Goal: Information Seeking & Learning: Learn about a topic

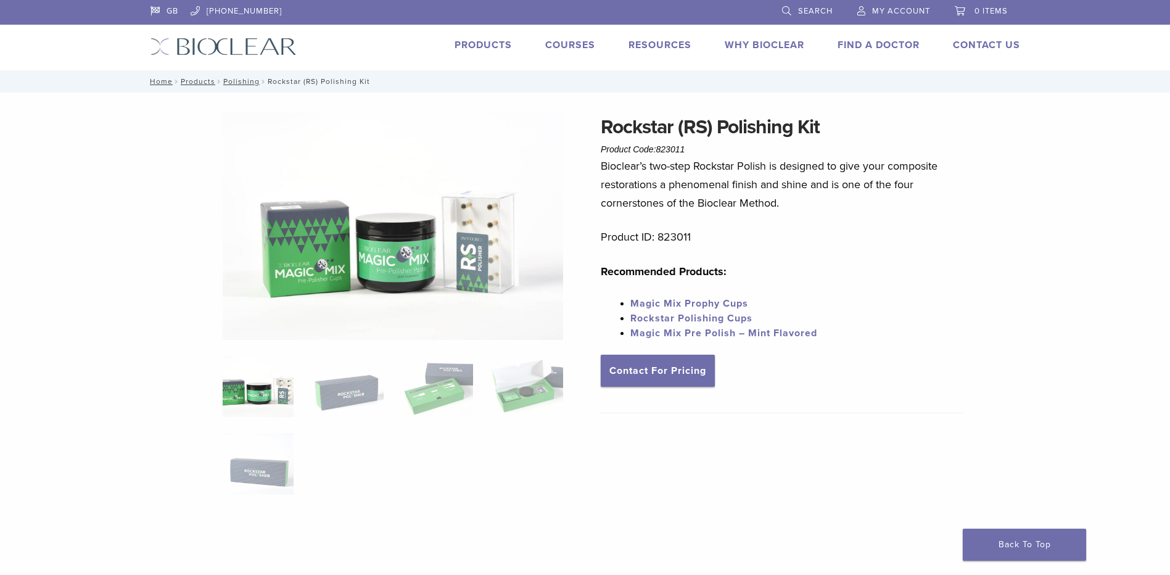
click at [464, 46] on link "Products" at bounding box center [482, 45] width 57 height 12
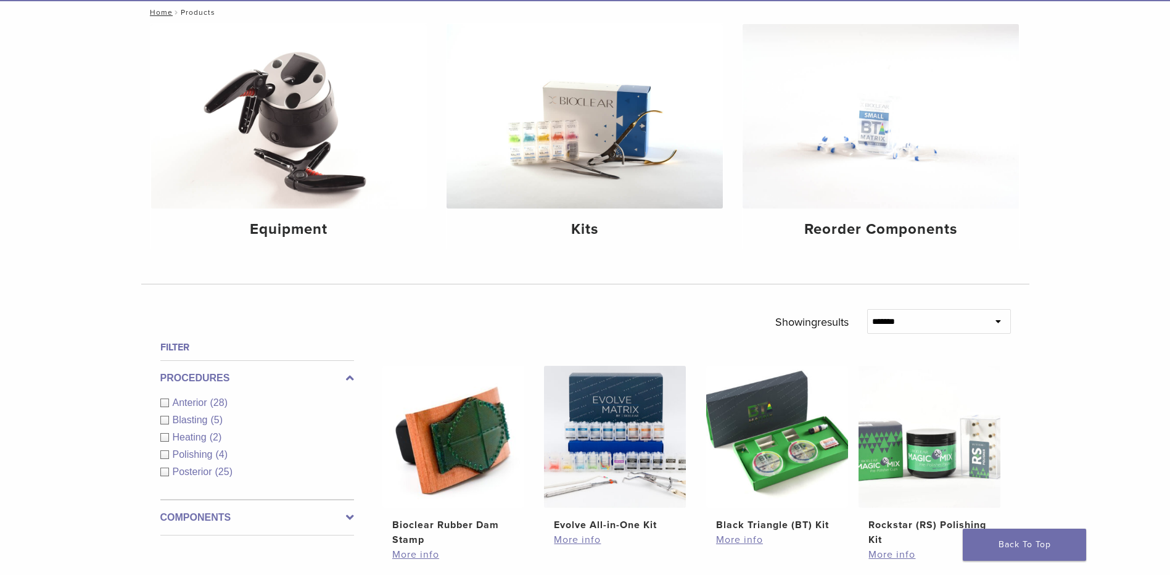
scroll to position [123, 0]
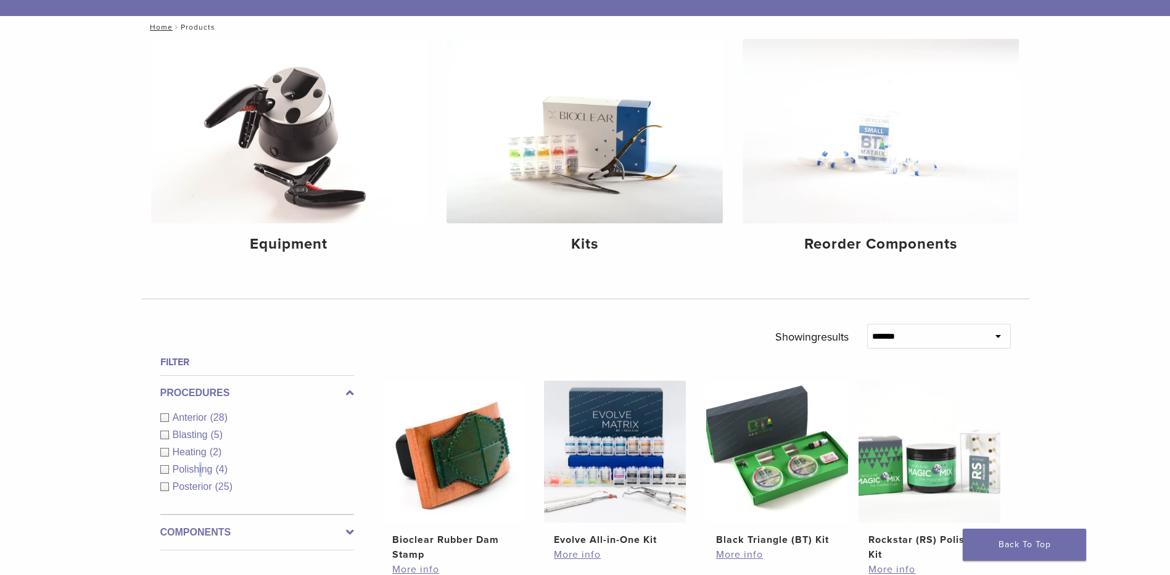
click at [201, 466] on span "Polishing" at bounding box center [194, 469] width 43 height 10
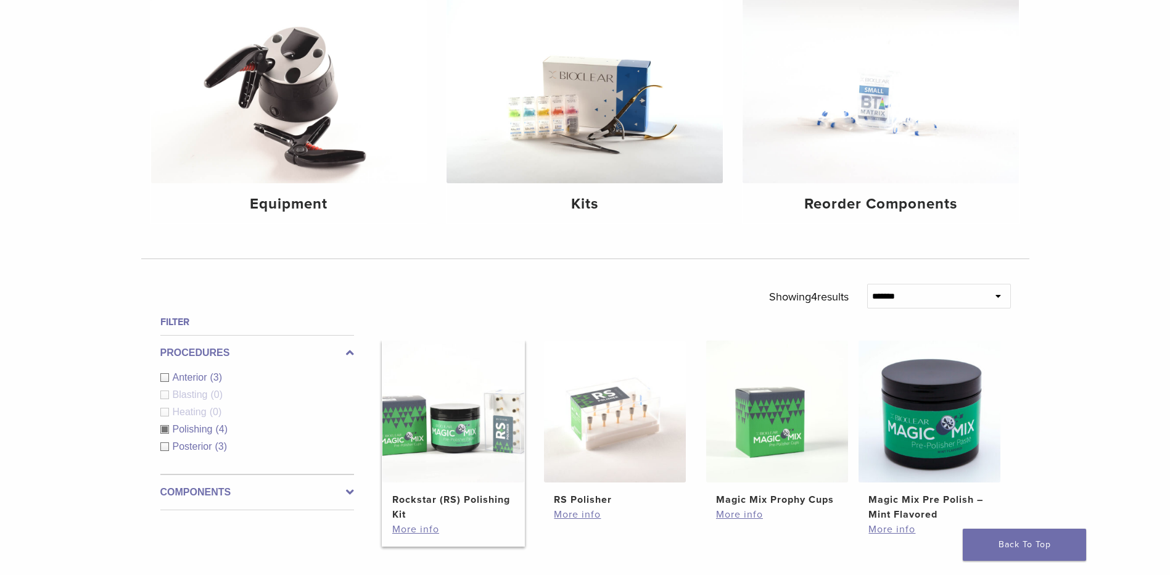
scroll to position [185, 0]
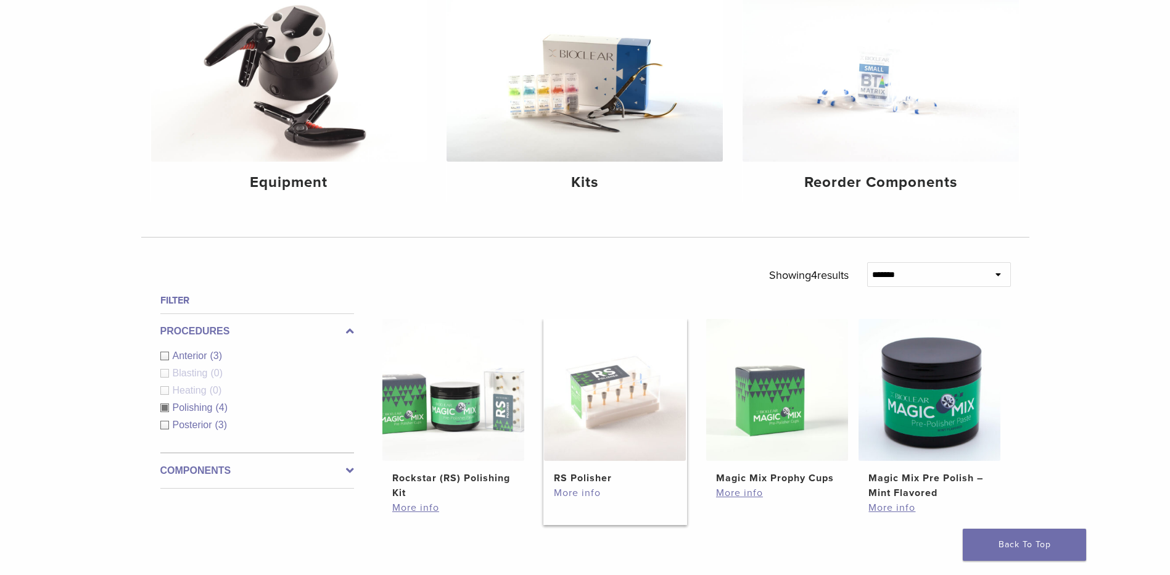
click at [580, 493] on link "More info" at bounding box center [615, 492] width 122 height 15
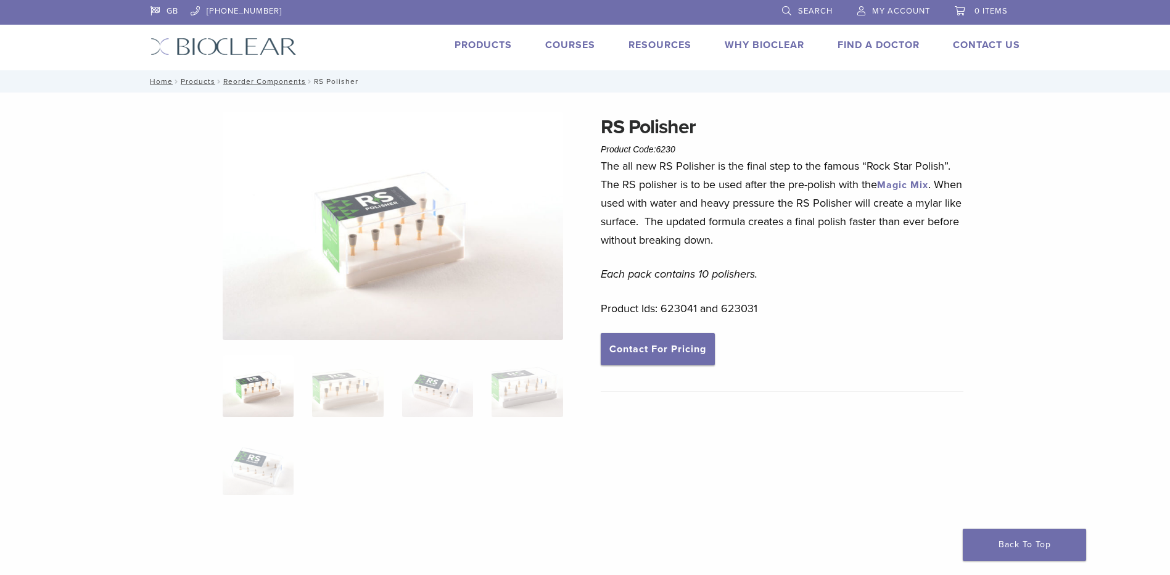
click at [812, 10] on span "Search" at bounding box center [815, 11] width 35 height 10
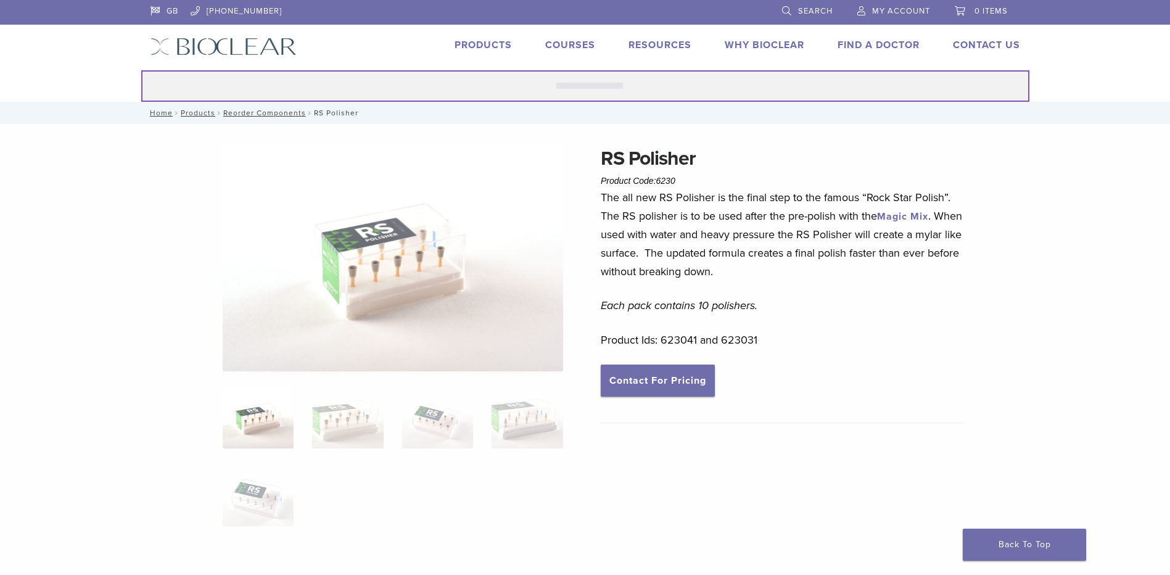
click at [402, 88] on input "Search for:" at bounding box center [585, 85] width 888 height 31
type input "***"
click at [141, 70] on button "Search" at bounding box center [141, 70] width 1 height 1
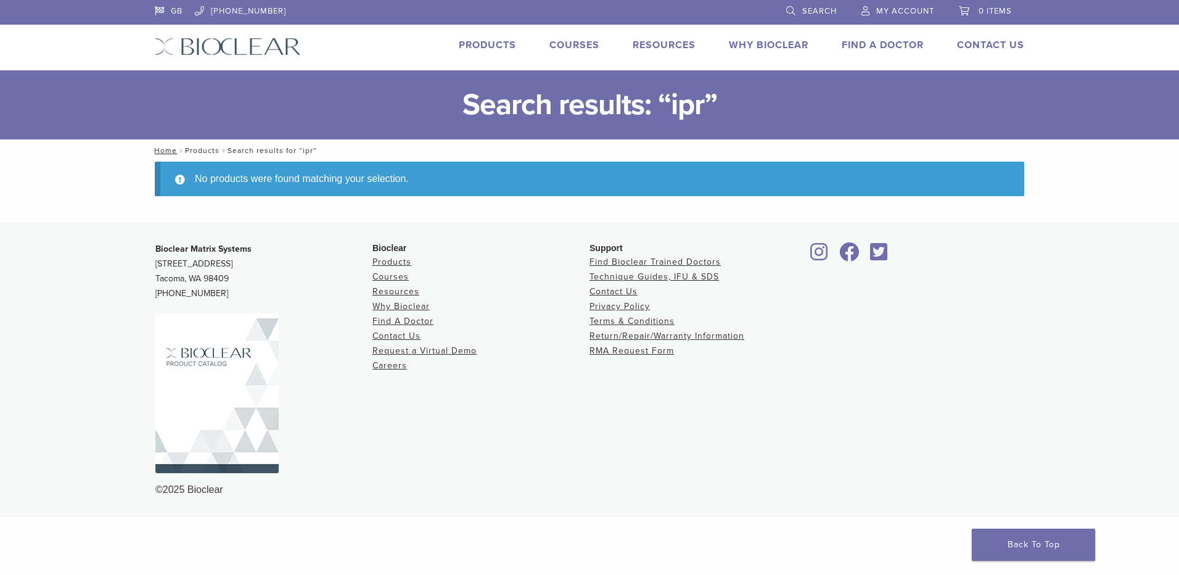
click at [216, 150] on link "Products" at bounding box center [202, 150] width 35 height 9
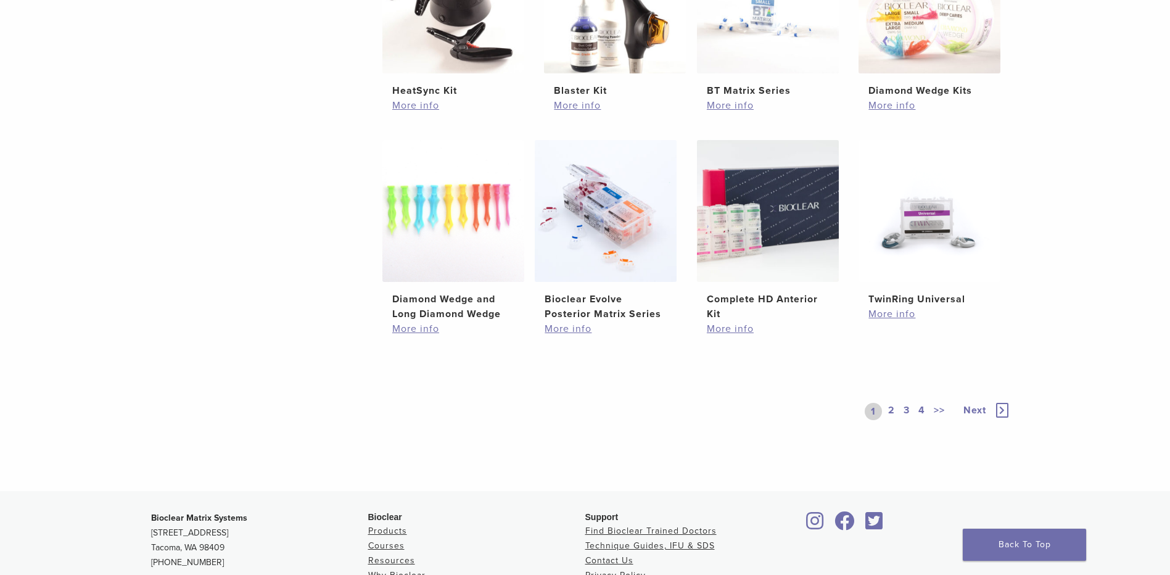
scroll to position [802, 0]
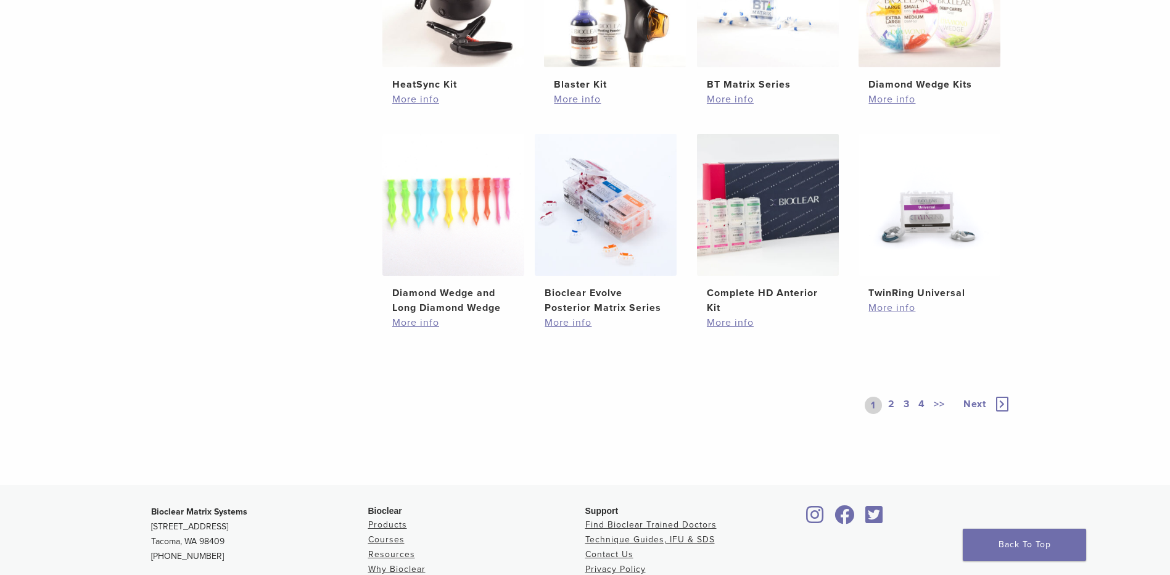
click at [890, 405] on link "2" at bounding box center [891, 404] width 12 height 17
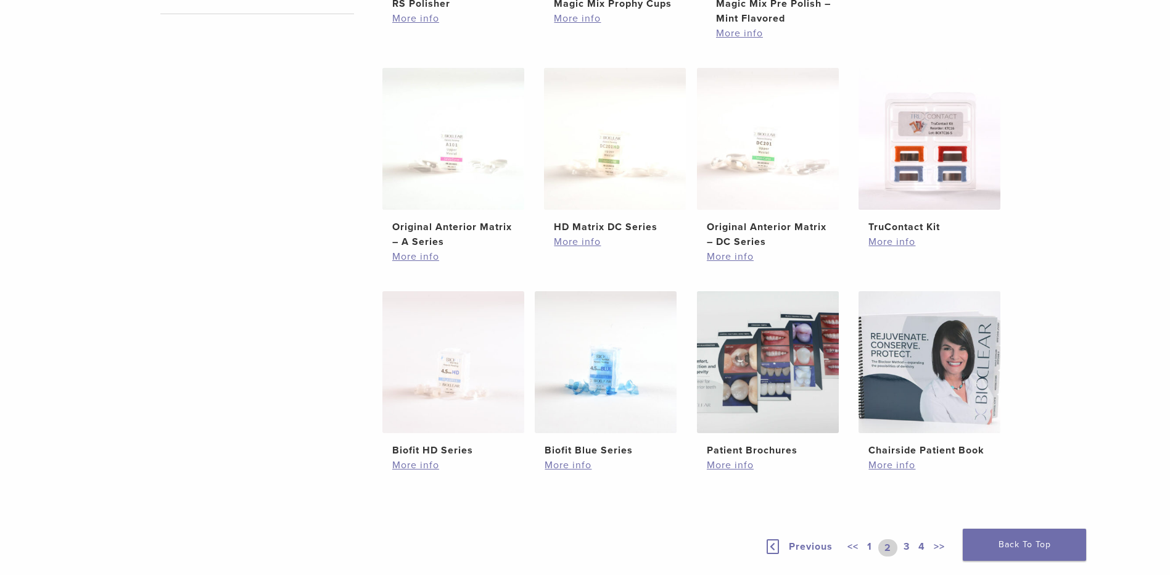
scroll to position [863, 0]
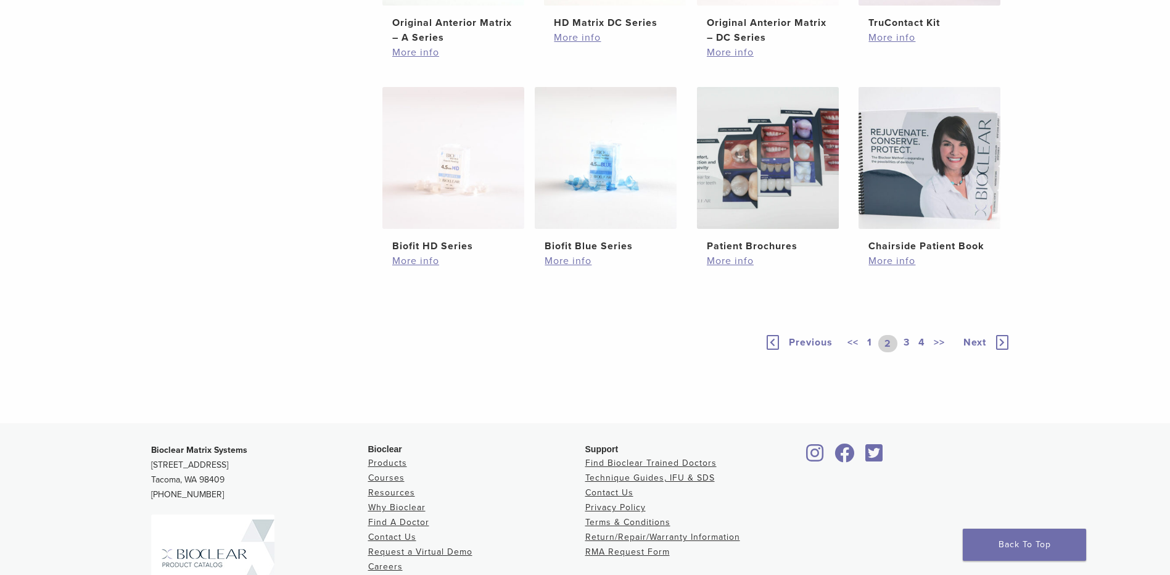
click at [905, 343] on link "3" at bounding box center [906, 343] width 11 height 17
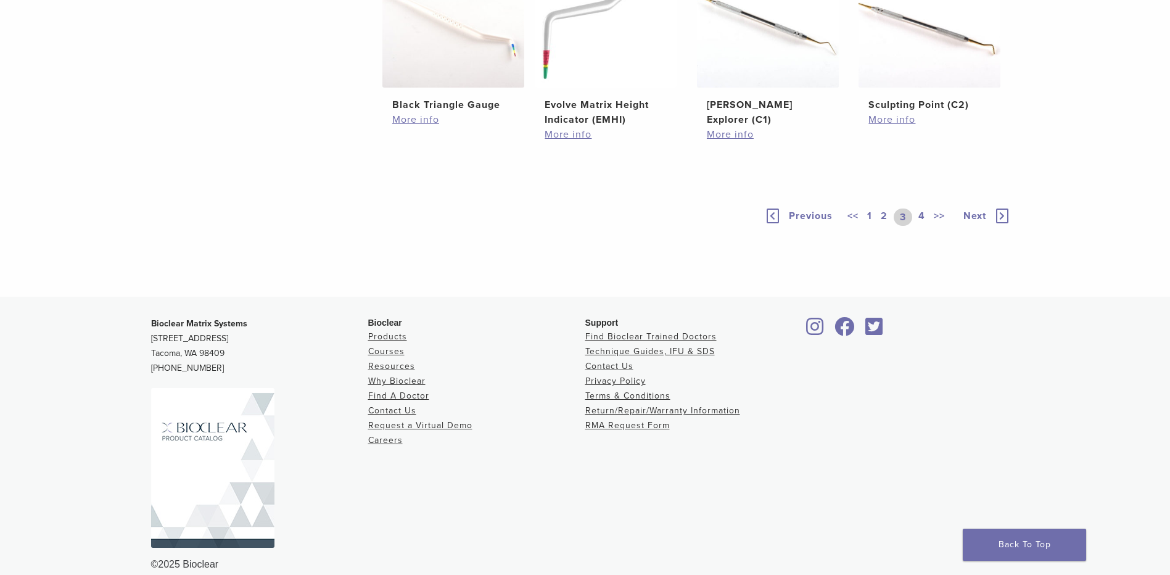
scroll to position [863, 0]
click at [923, 225] on link "4" at bounding box center [922, 216] width 12 height 17
